Goal: Find specific page/section: Find specific page/section

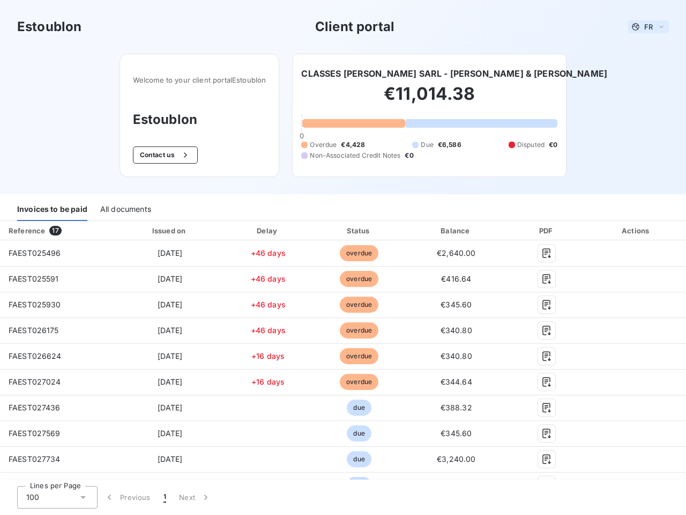
click at [644, 27] on span "FR" at bounding box center [648, 27] width 9 height 9
click at [159, 155] on button "Contact us" at bounding box center [165, 154] width 65 height 17
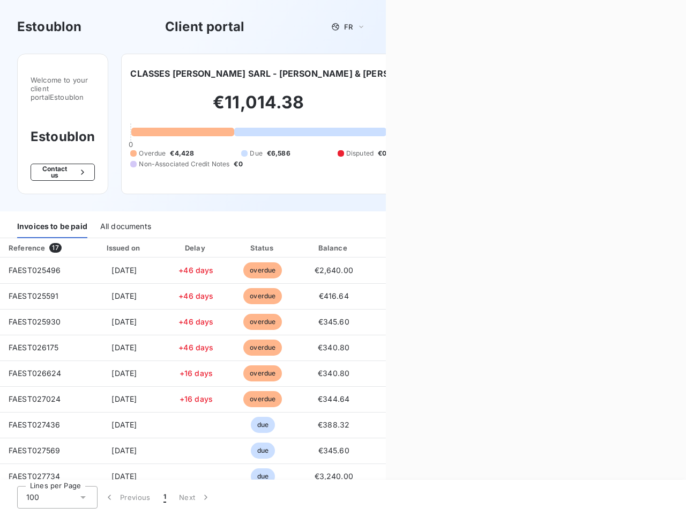
click at [433, 73] on div "Contact us Fill out the form below, and a member of our team will get back to y…" at bounding box center [536, 257] width 300 height 515
click at [52, 210] on div "Welcome to your client portal Estoublon Estoublon Contact us CLASSES [PERSON_NA…" at bounding box center [193, 133] width 386 height 158
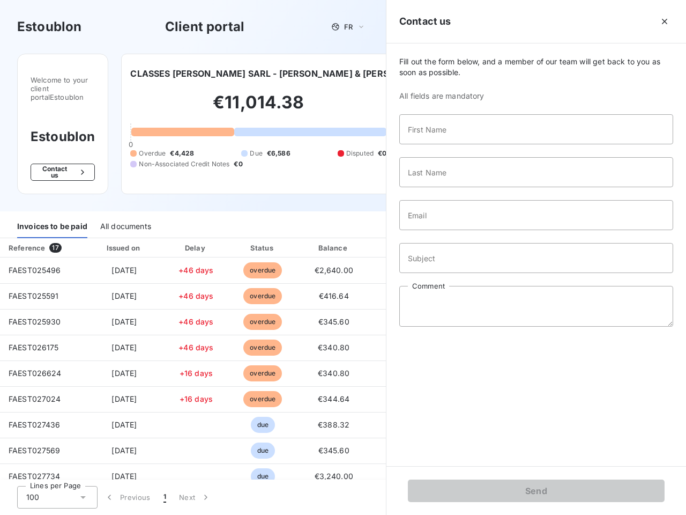
click at [125, 210] on div "Welcome to your client portal Estoublon Estoublon Contact us CLASSES [PERSON_NA…" at bounding box center [193, 133] width 386 height 158
click at [57, 231] on div "Invoices to be paid" at bounding box center [52, 227] width 70 height 23
click at [167, 231] on div "Invoices to be paid All documents" at bounding box center [193, 227] width 386 height 23
click at [264, 231] on div "Invoices to be paid All documents" at bounding box center [193, 227] width 386 height 23
click at [354, 231] on div "Invoices to be paid All documents" at bounding box center [193, 227] width 386 height 23
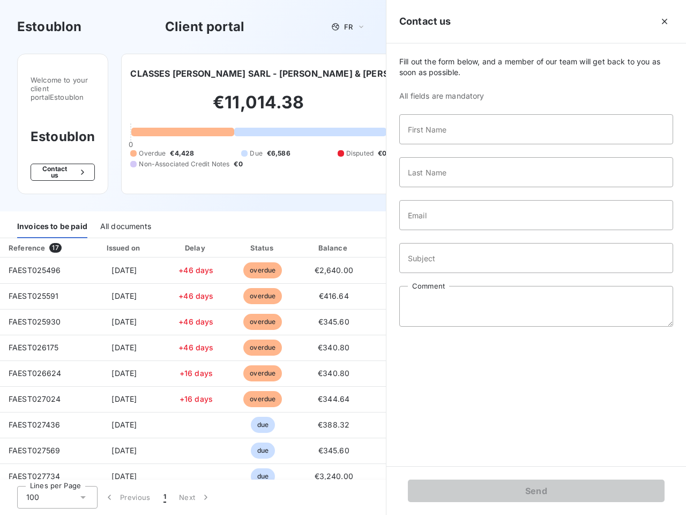
click at [450, 231] on div "Fill out the form below, and a member of our team will get back to you as soon …" at bounding box center [537, 254] width 300 height 422
